Goal: Task Accomplishment & Management: Use online tool/utility

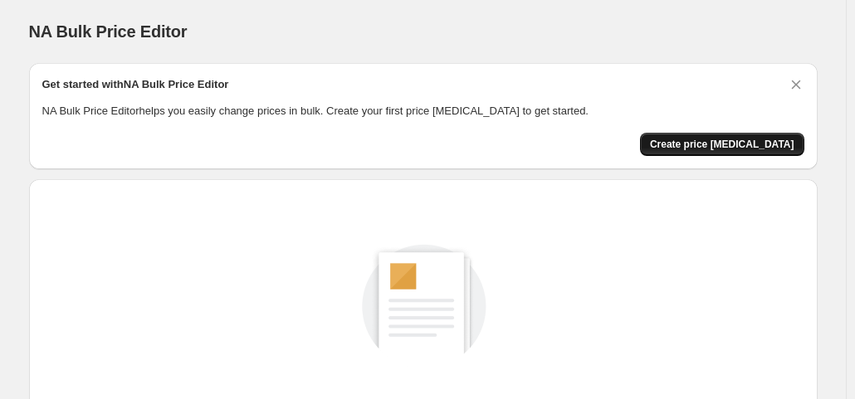
click at [726, 152] on button "Create price change job" at bounding box center [722, 144] width 164 height 23
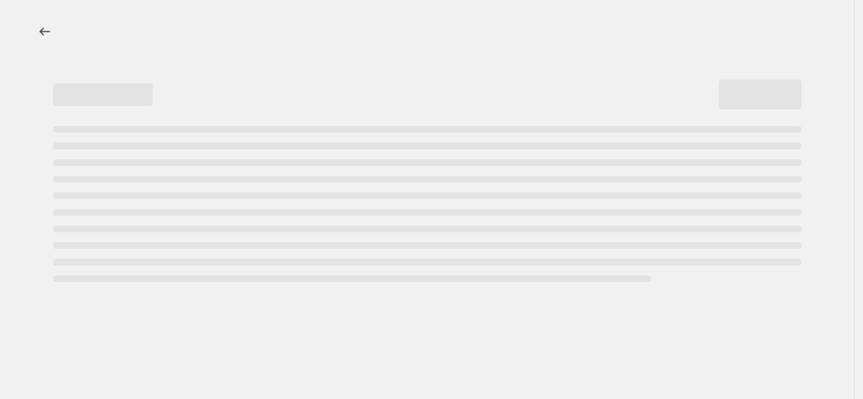
select select "percentage"
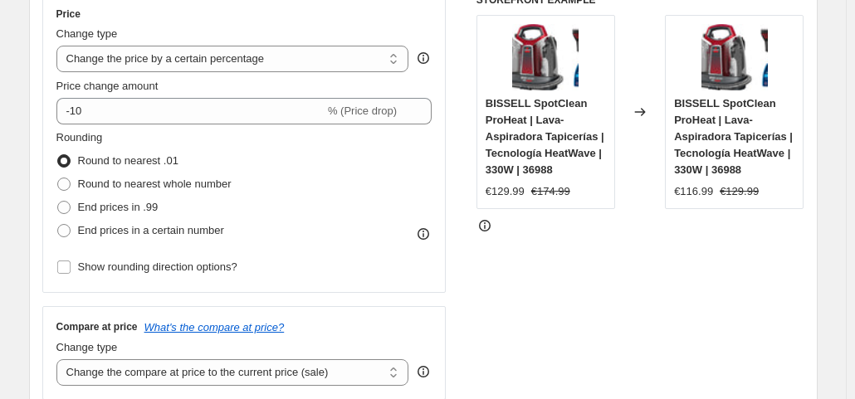
scroll to position [325, 0]
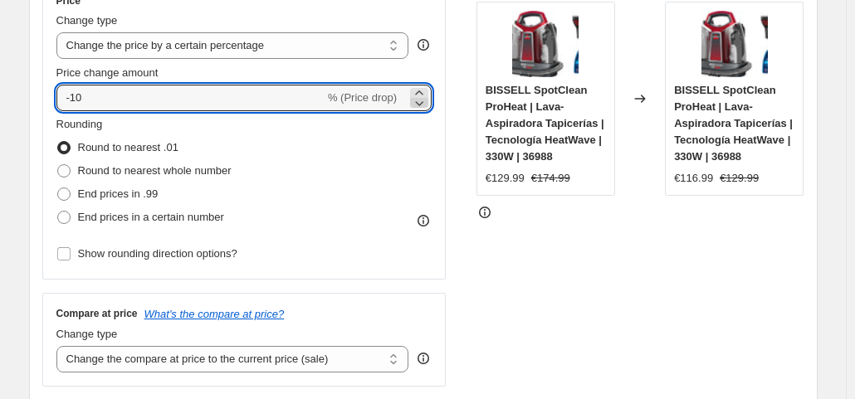
click at [420, 100] on icon at bounding box center [419, 103] width 17 height 17
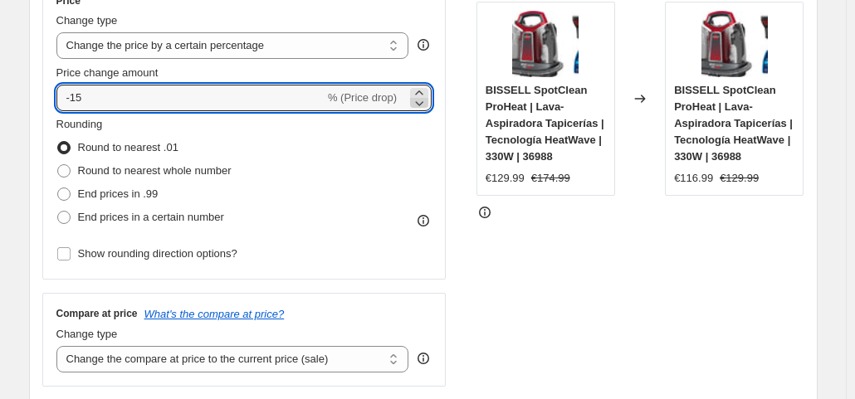
click at [420, 100] on icon at bounding box center [419, 103] width 17 height 17
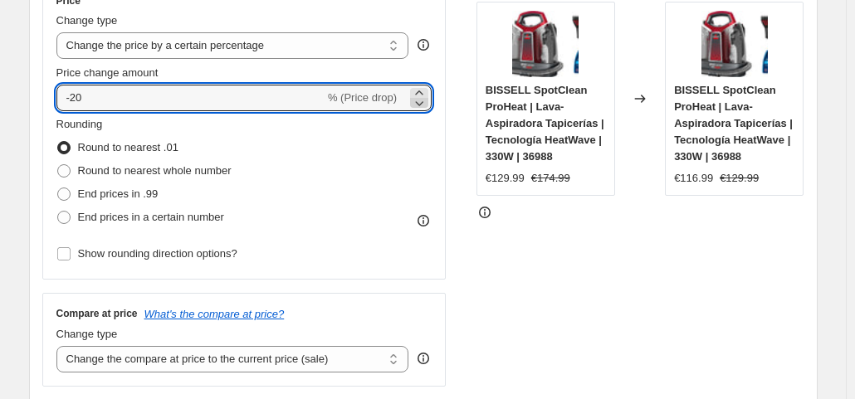
click at [420, 100] on icon at bounding box center [419, 103] width 17 height 17
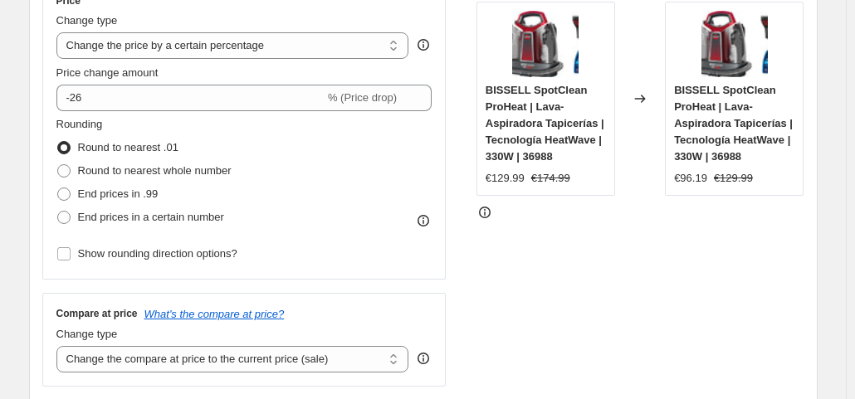
click at [503, 291] on div "STOREFRONT EXAMPLE BISSELL SpotClean ProHeat | Lava-Aspiradora Tapicerías | Tec…" at bounding box center [641, 183] width 328 height 407
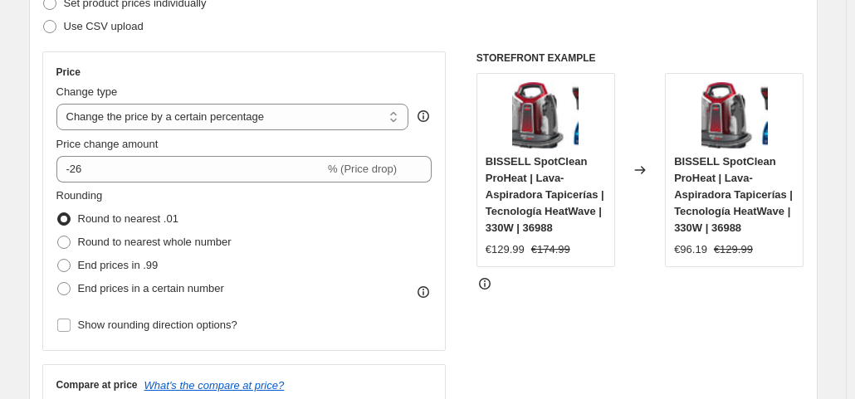
scroll to position [252, 0]
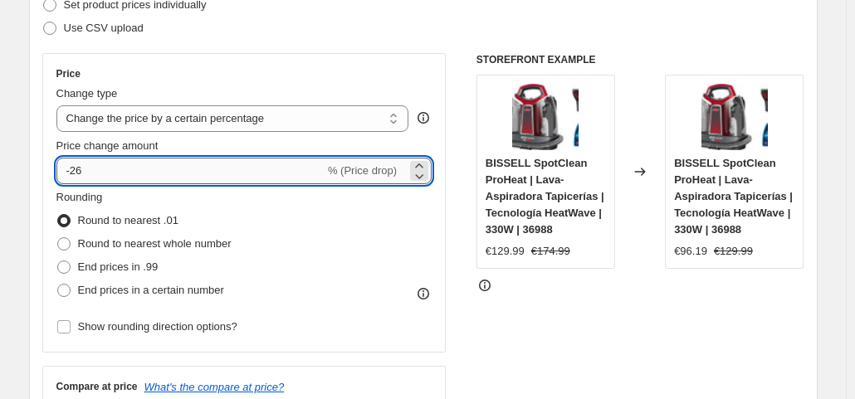
click at [252, 172] on input "-26" at bounding box center [190, 171] width 268 height 27
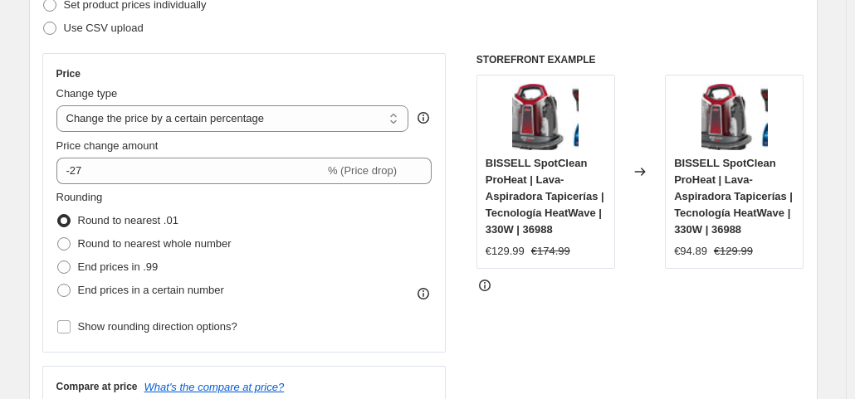
click at [618, 331] on div "STOREFRONT EXAMPLE BISSELL SpotClean ProHeat | Lava-Aspiradora Tapicerías | Tec…" at bounding box center [641, 256] width 328 height 407
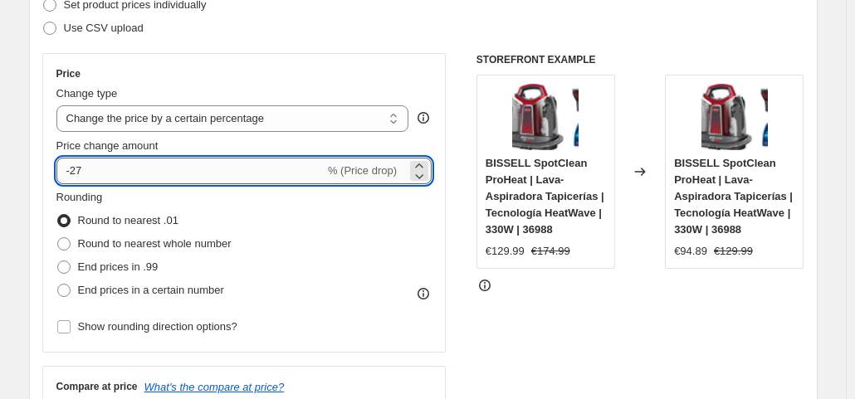
click at [306, 174] on input "-27" at bounding box center [190, 171] width 268 height 27
type input "-28"
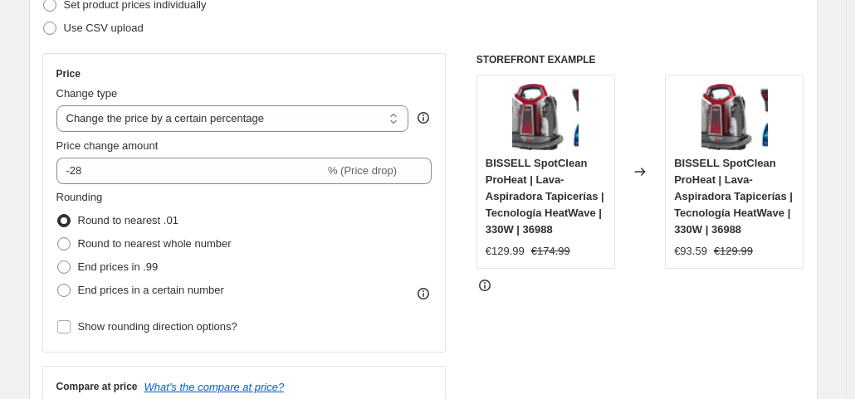
click at [629, 361] on div "STOREFRONT EXAMPLE BISSELL SpotClean ProHeat | Lava-Aspiradora Tapicerías | Tec…" at bounding box center [641, 256] width 328 height 407
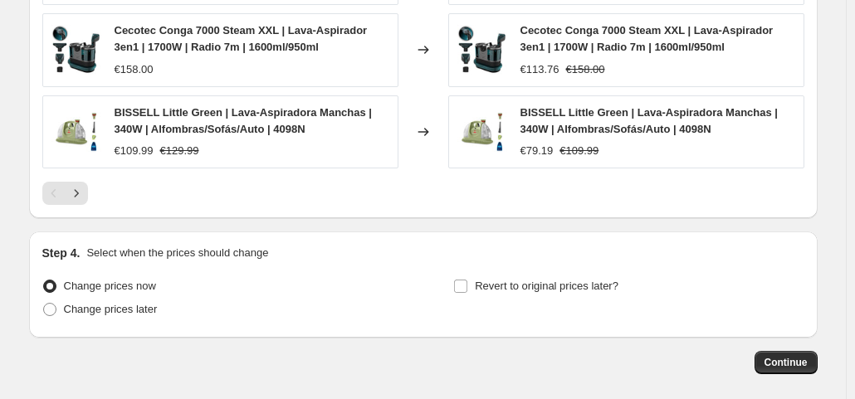
scroll to position [1283, 0]
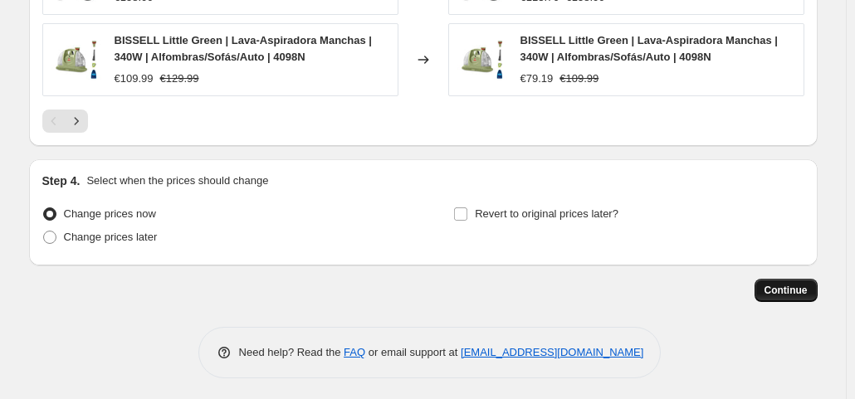
click at [786, 295] on button "Continue" at bounding box center [786, 290] width 63 height 23
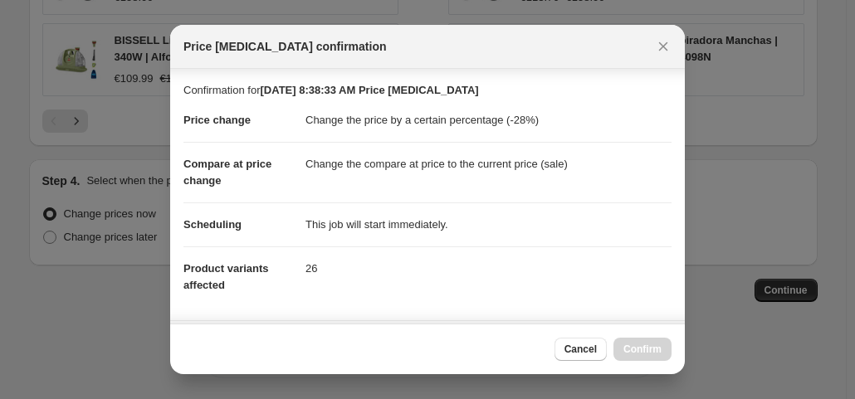
scroll to position [296, 0]
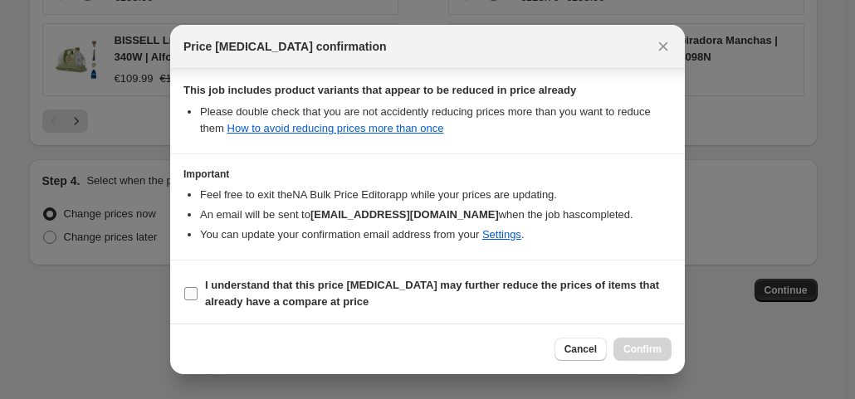
click at [425, 291] on span "I understand that this price change job may further reduce the prices of items …" at bounding box center [438, 293] width 467 height 33
click at [198, 291] on input "I understand that this price change job may further reduce the prices of items …" at bounding box center [190, 293] width 13 height 13
checkbox input "true"
click at [636, 345] on span "Confirm" at bounding box center [643, 349] width 38 height 13
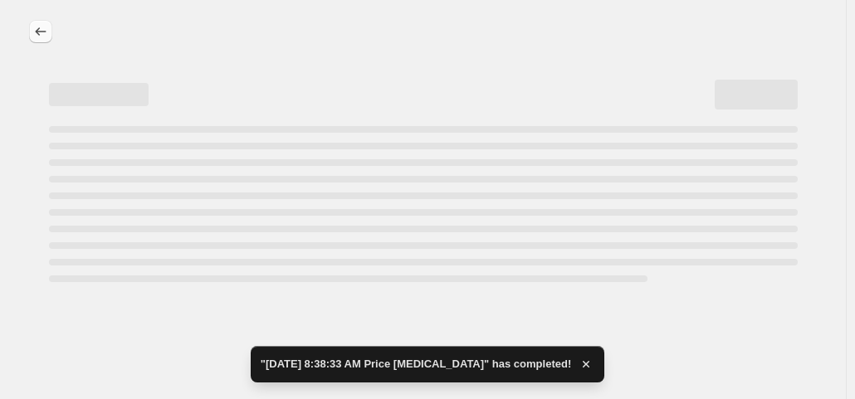
select select "percentage"
